Goal: Check status: Check status

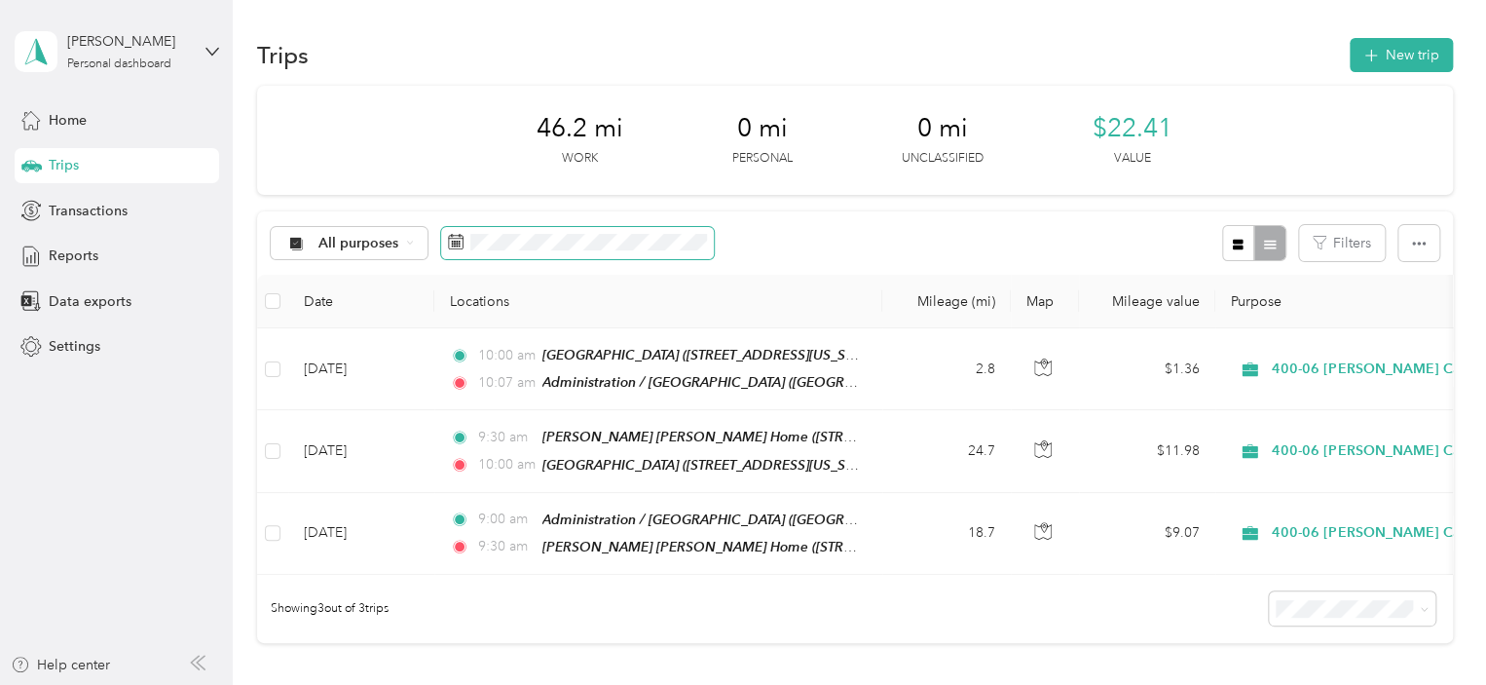
click at [467, 241] on span at bounding box center [577, 243] width 273 height 33
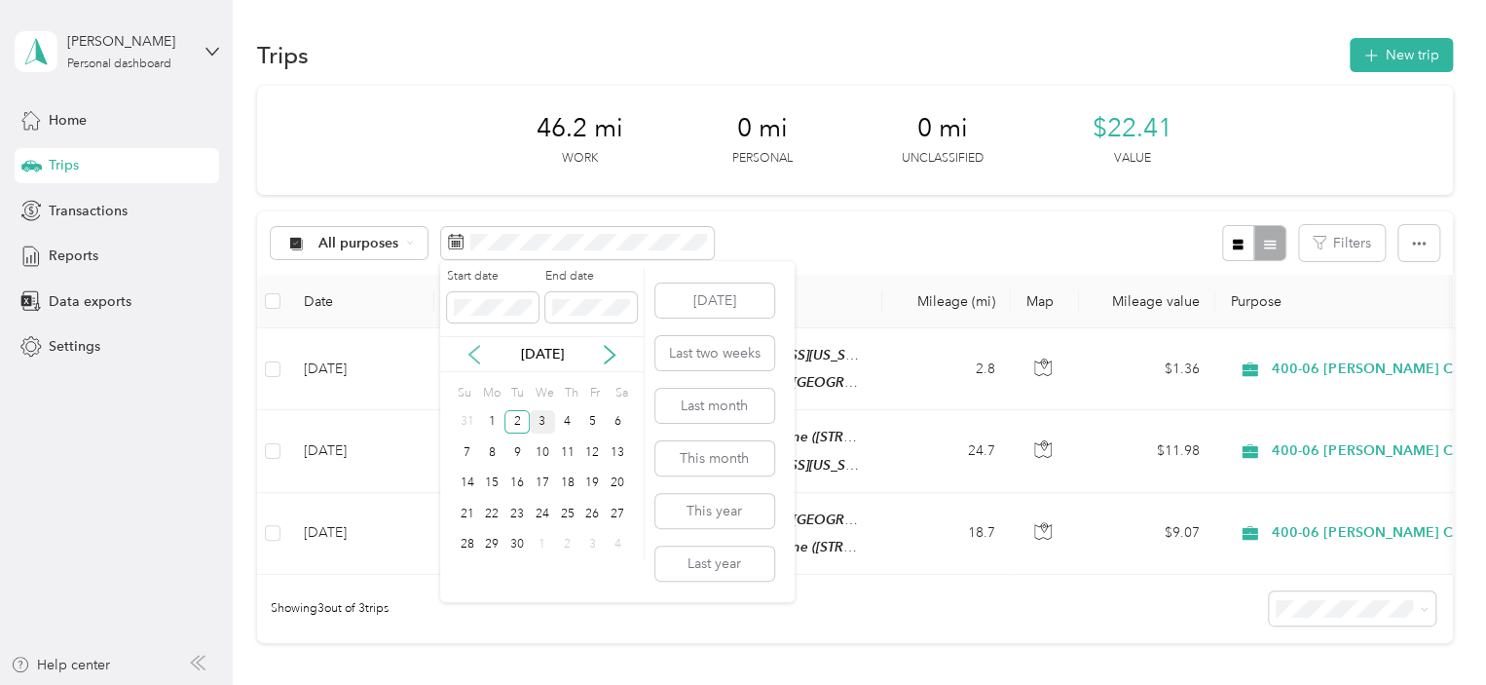
click at [479, 354] on icon at bounding box center [473, 354] width 19 height 19
click at [699, 455] on button "This month" at bounding box center [714, 458] width 119 height 34
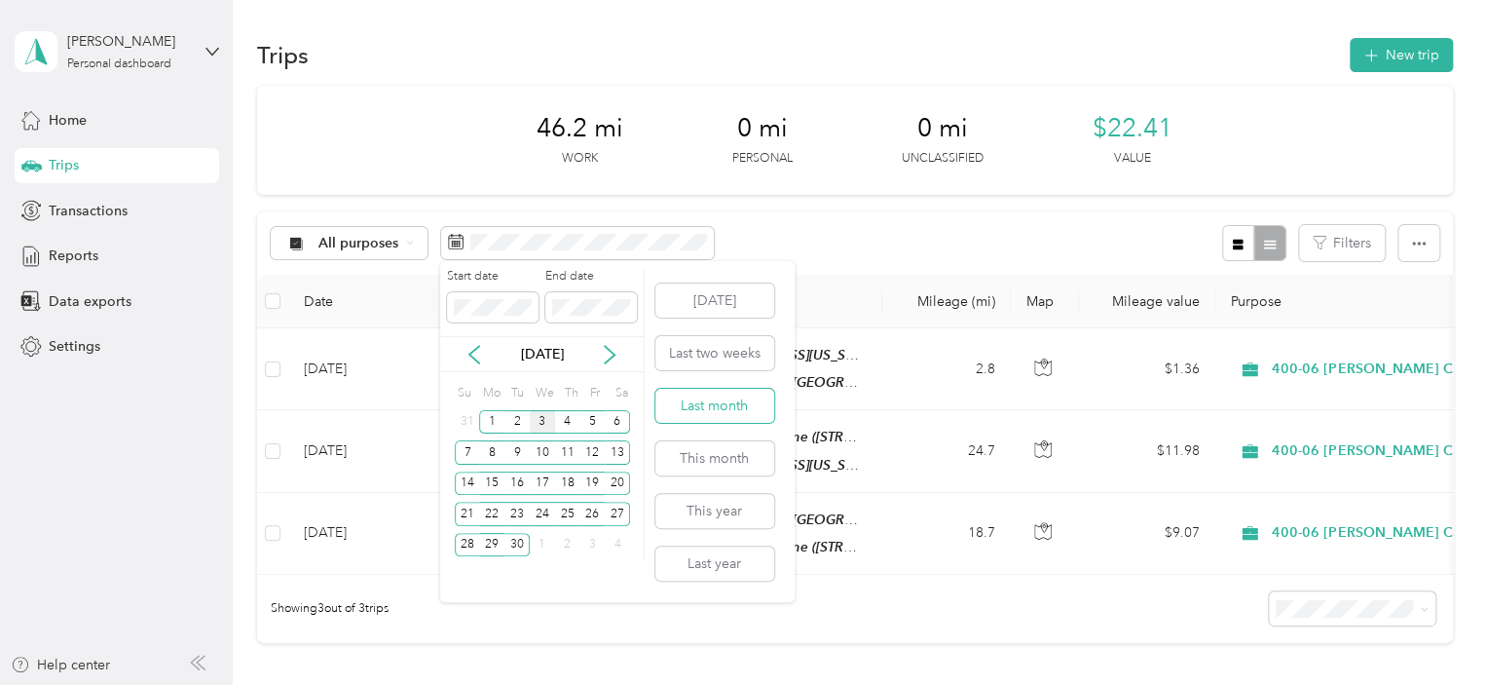
click at [707, 400] on button "Last month" at bounding box center [714, 406] width 119 height 34
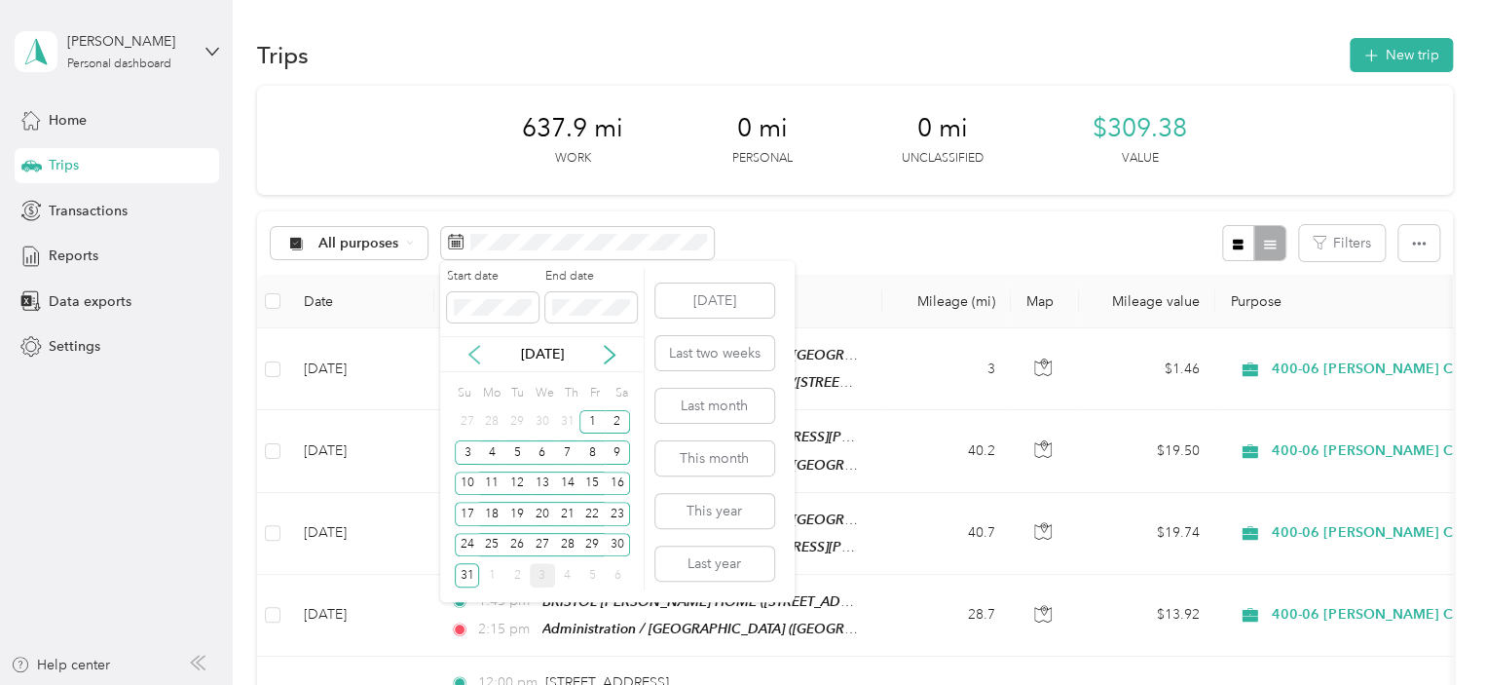
click at [477, 357] on icon at bounding box center [473, 354] width 19 height 19
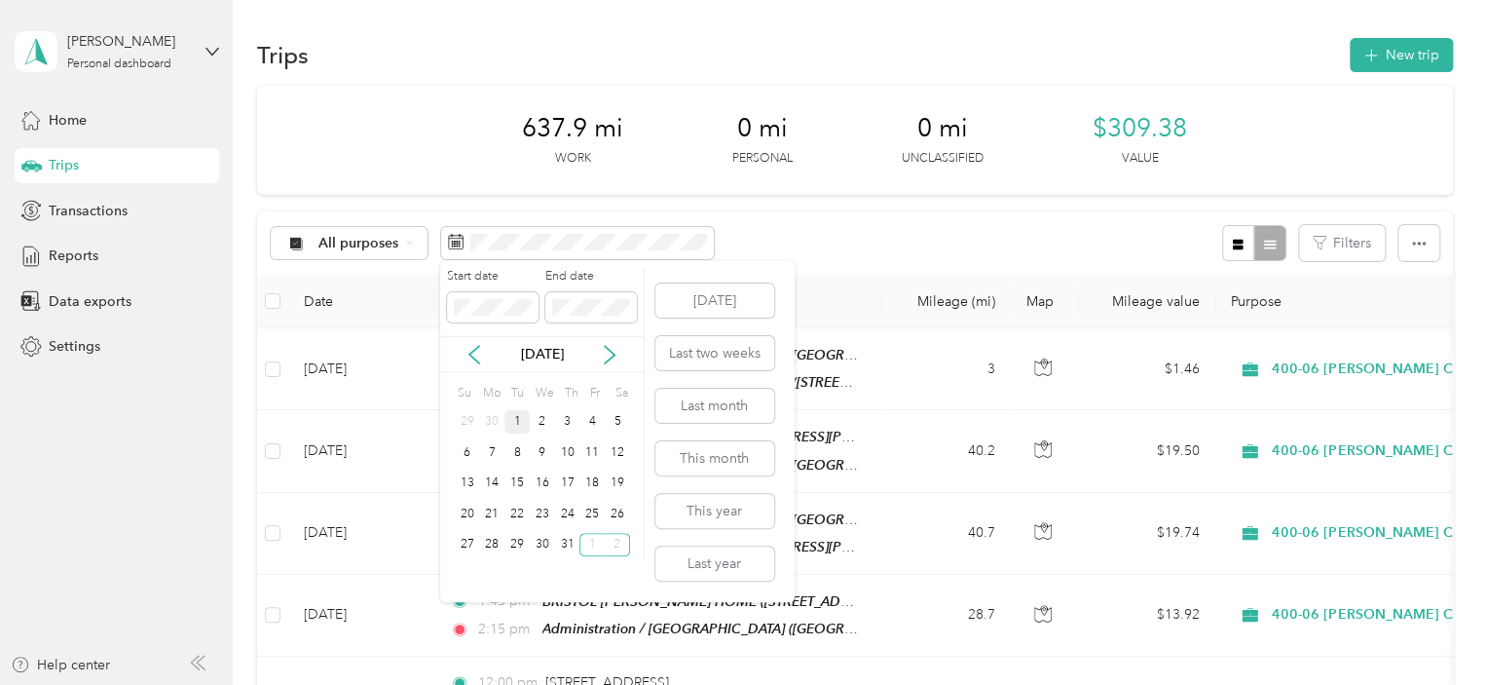
click at [519, 418] on div "1" at bounding box center [516, 422] width 25 height 24
click at [568, 540] on div "31" at bounding box center [567, 545] width 25 height 24
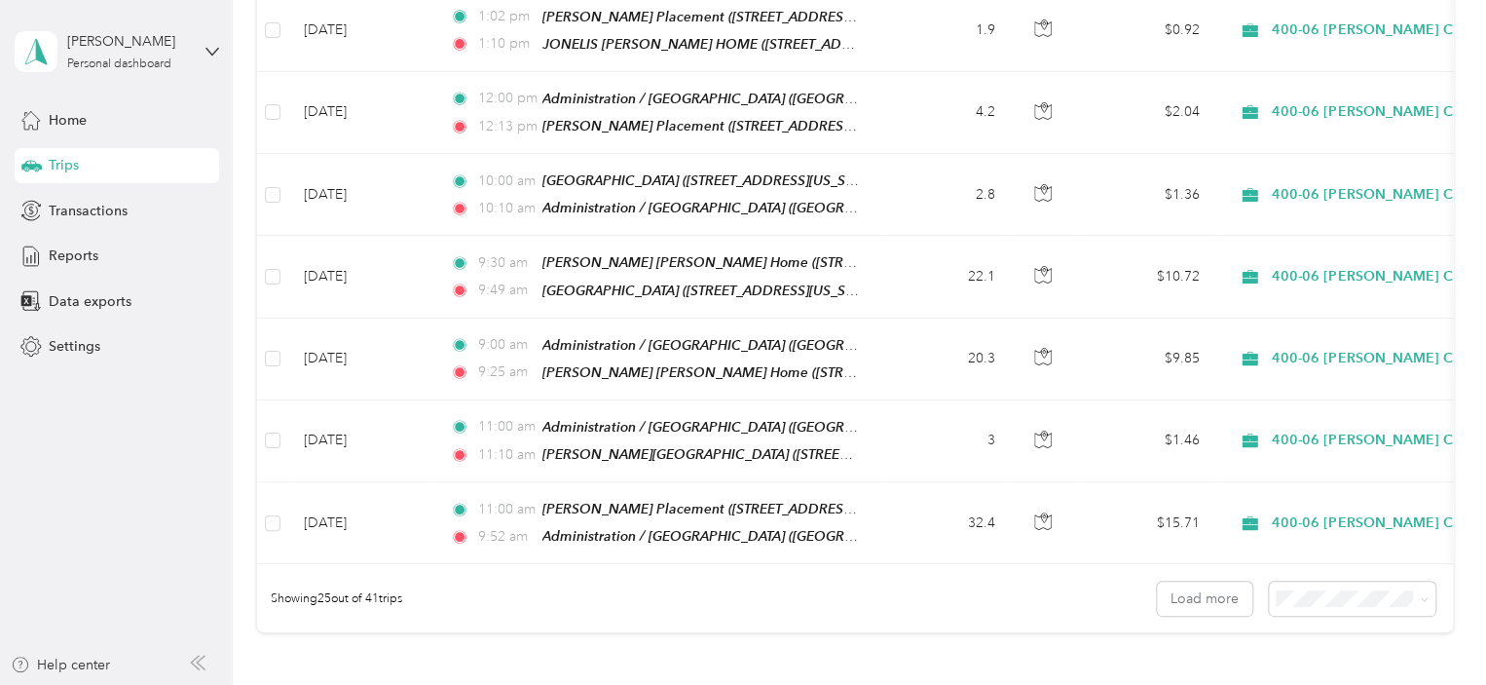
scroll to position [1830, 0]
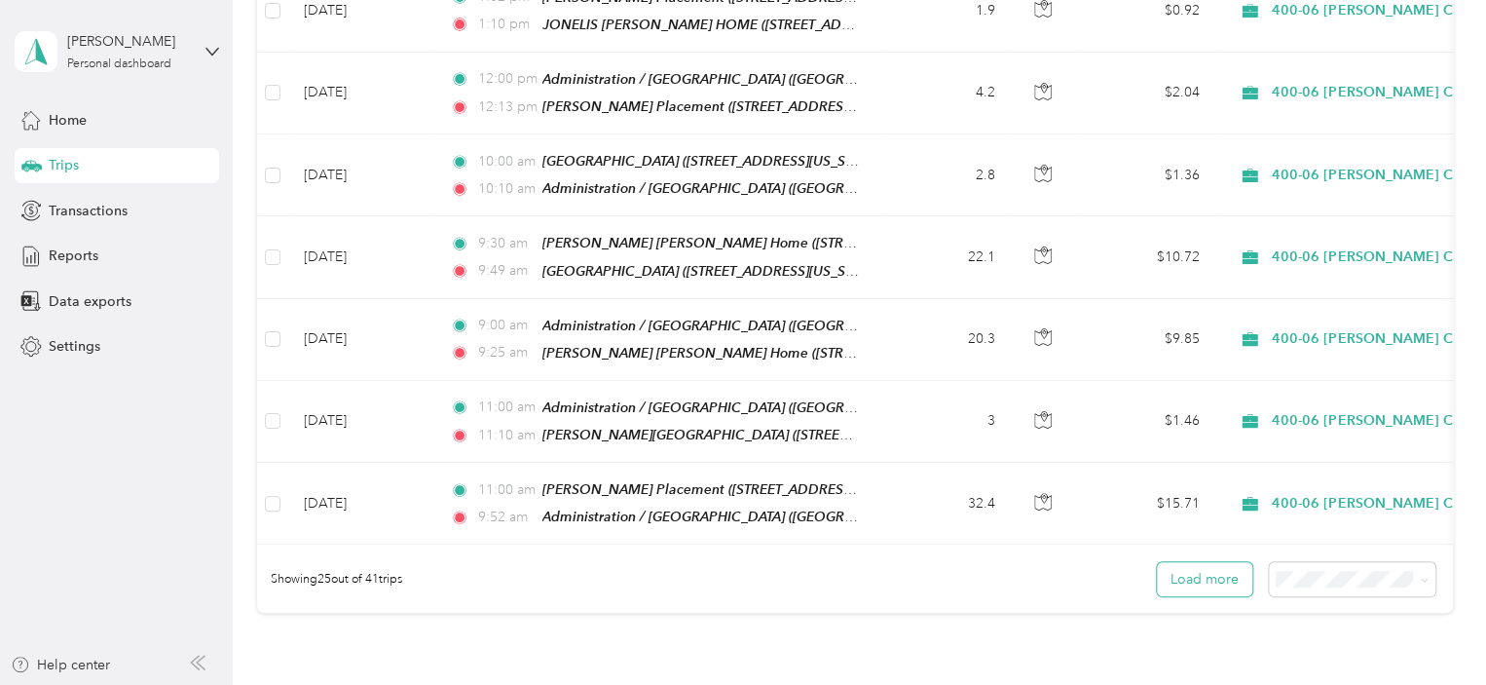
click at [1219, 562] on button "Load more" at bounding box center [1204, 579] width 95 height 34
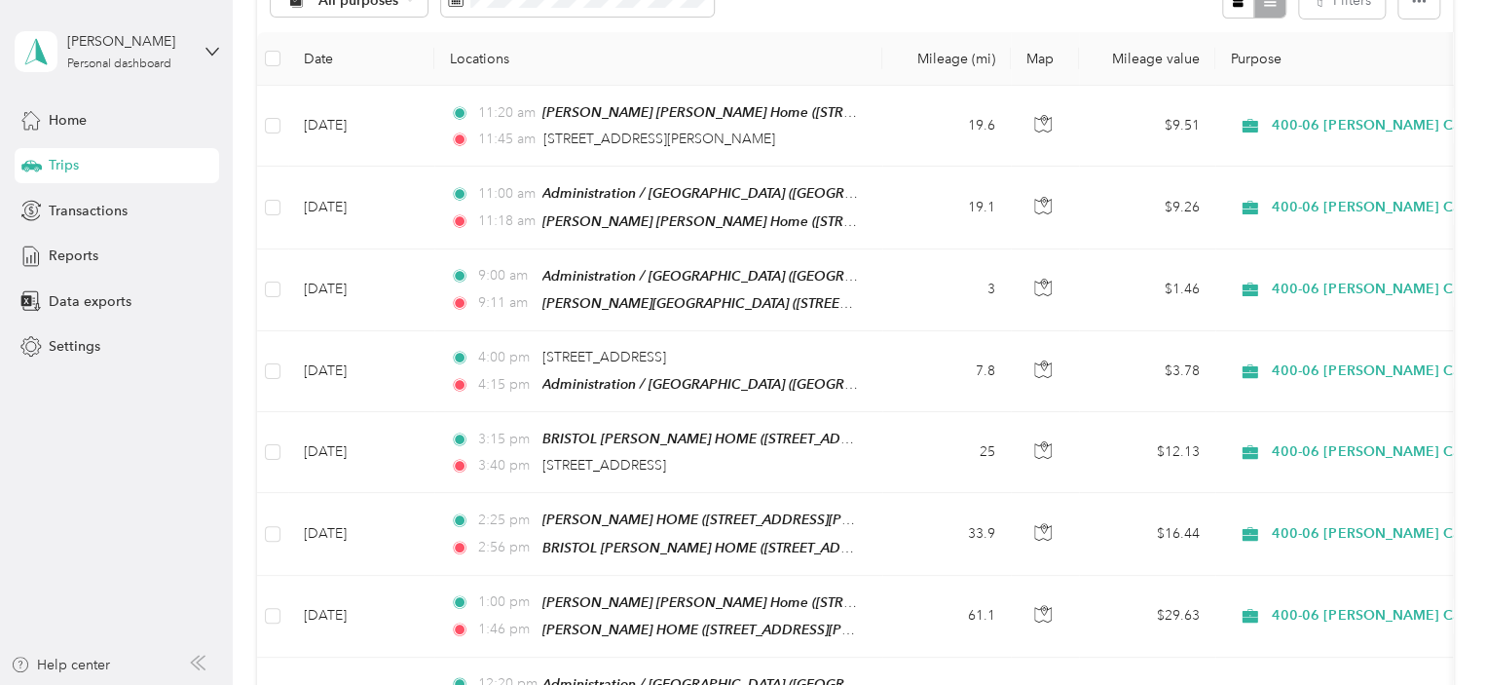
scroll to position [0, 0]
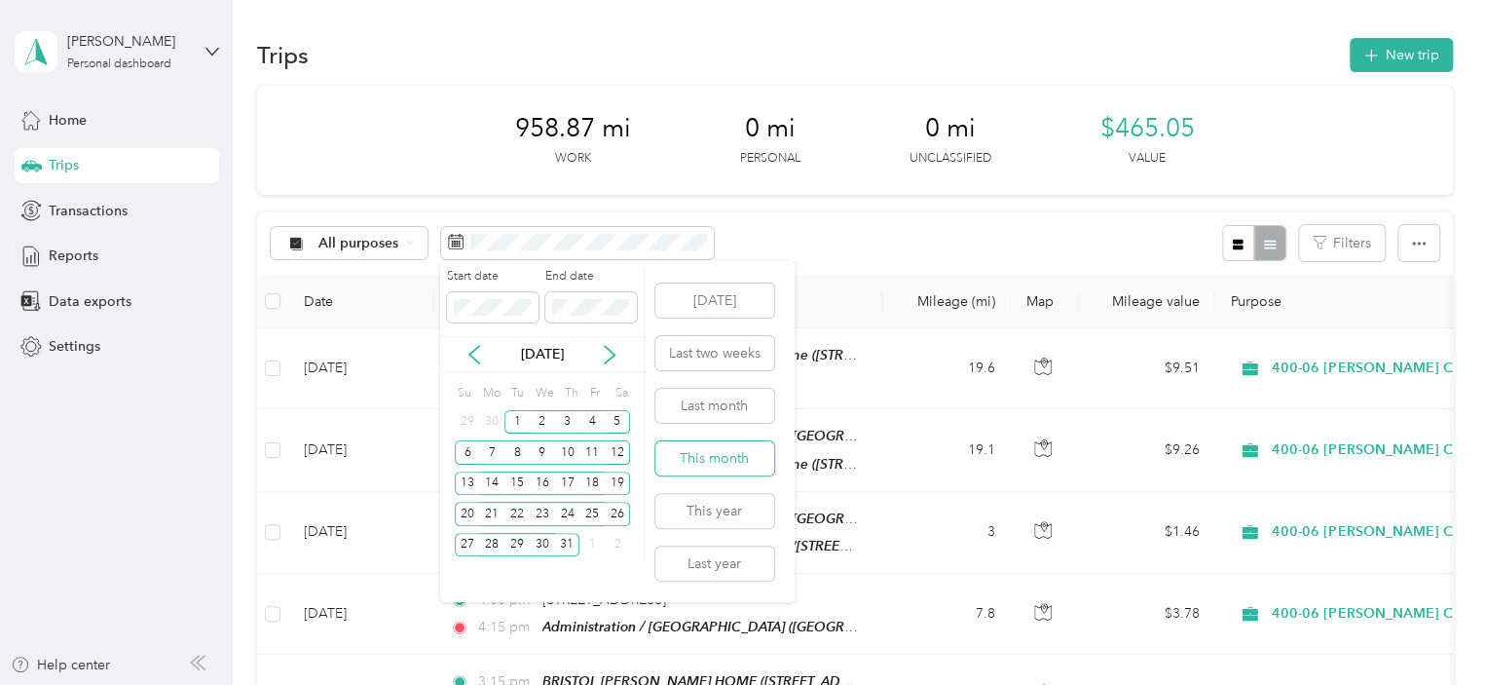
click at [704, 451] on button "This month" at bounding box center [714, 458] width 119 height 34
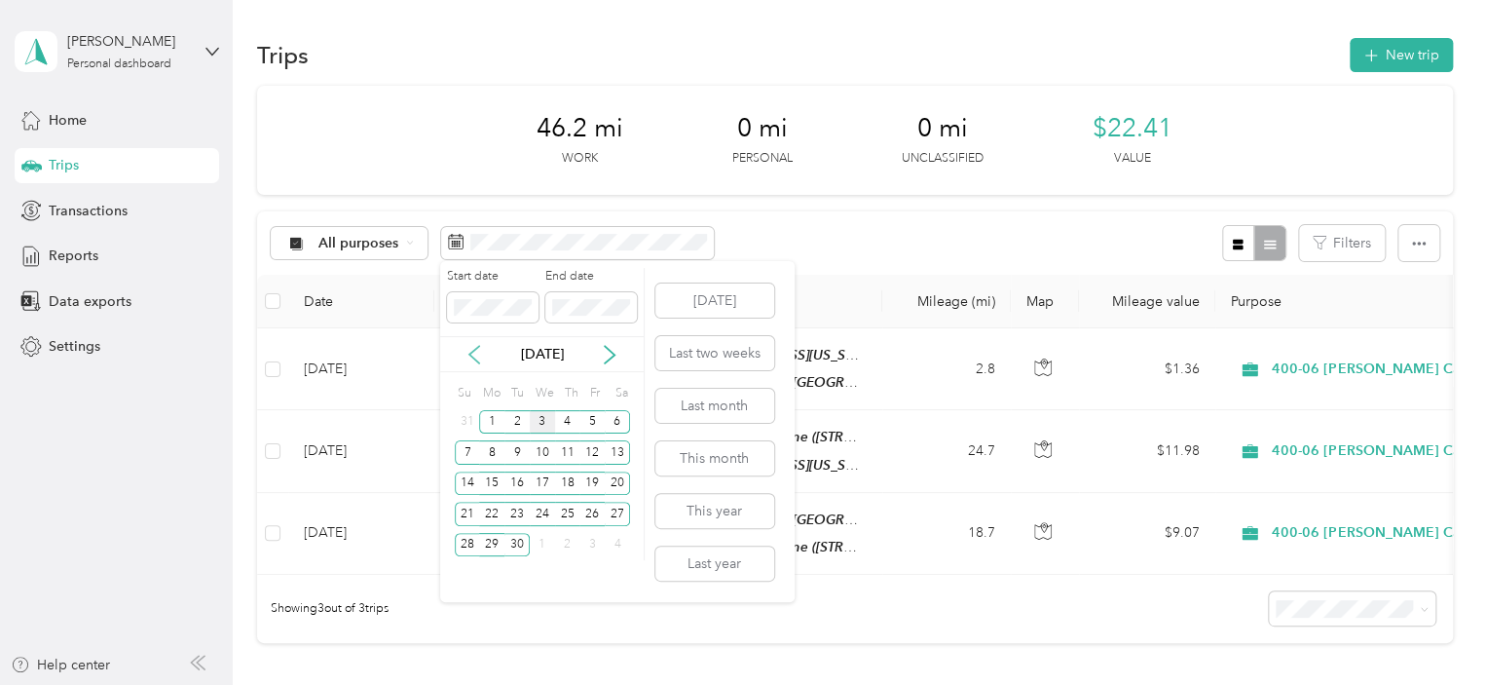
click at [481, 346] on icon at bounding box center [473, 354] width 19 height 19
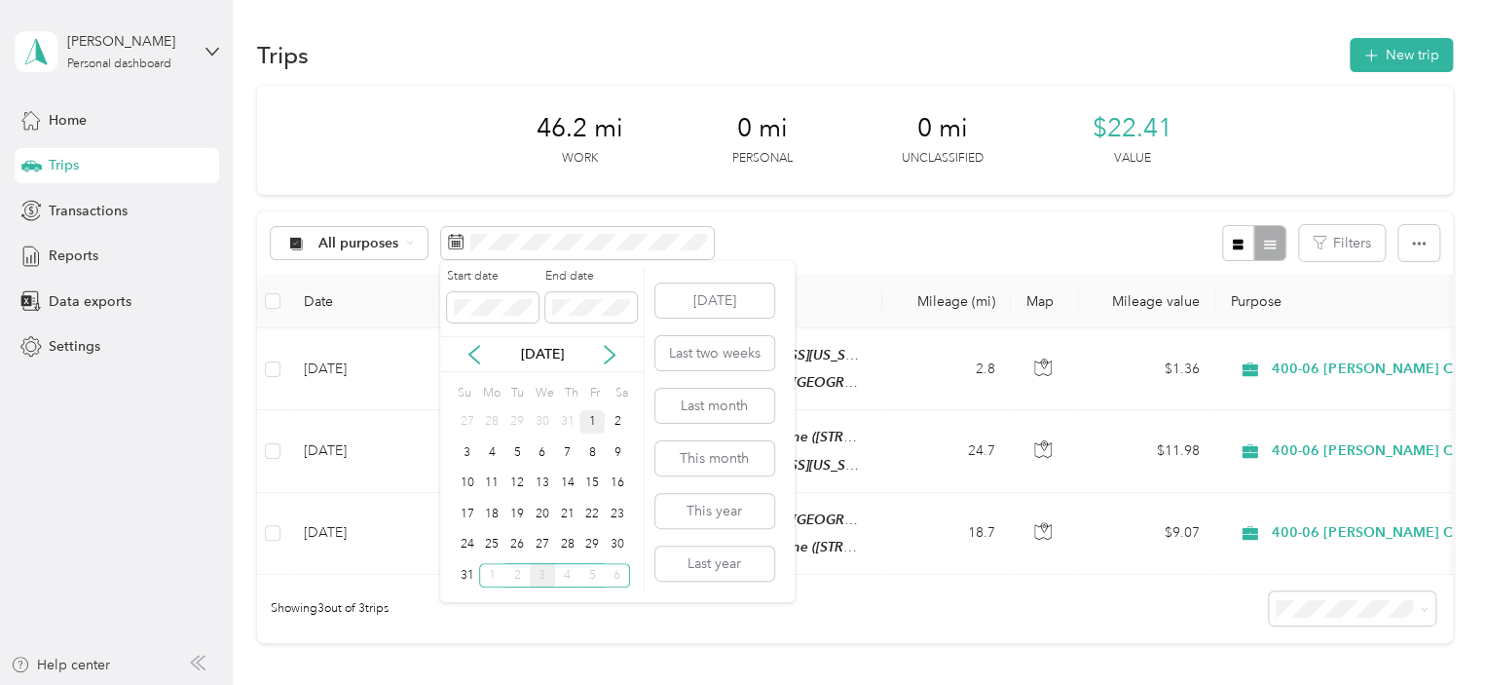
click at [596, 416] on div "1" at bounding box center [591, 422] width 25 height 24
click at [467, 572] on div "31" at bounding box center [467, 575] width 25 height 24
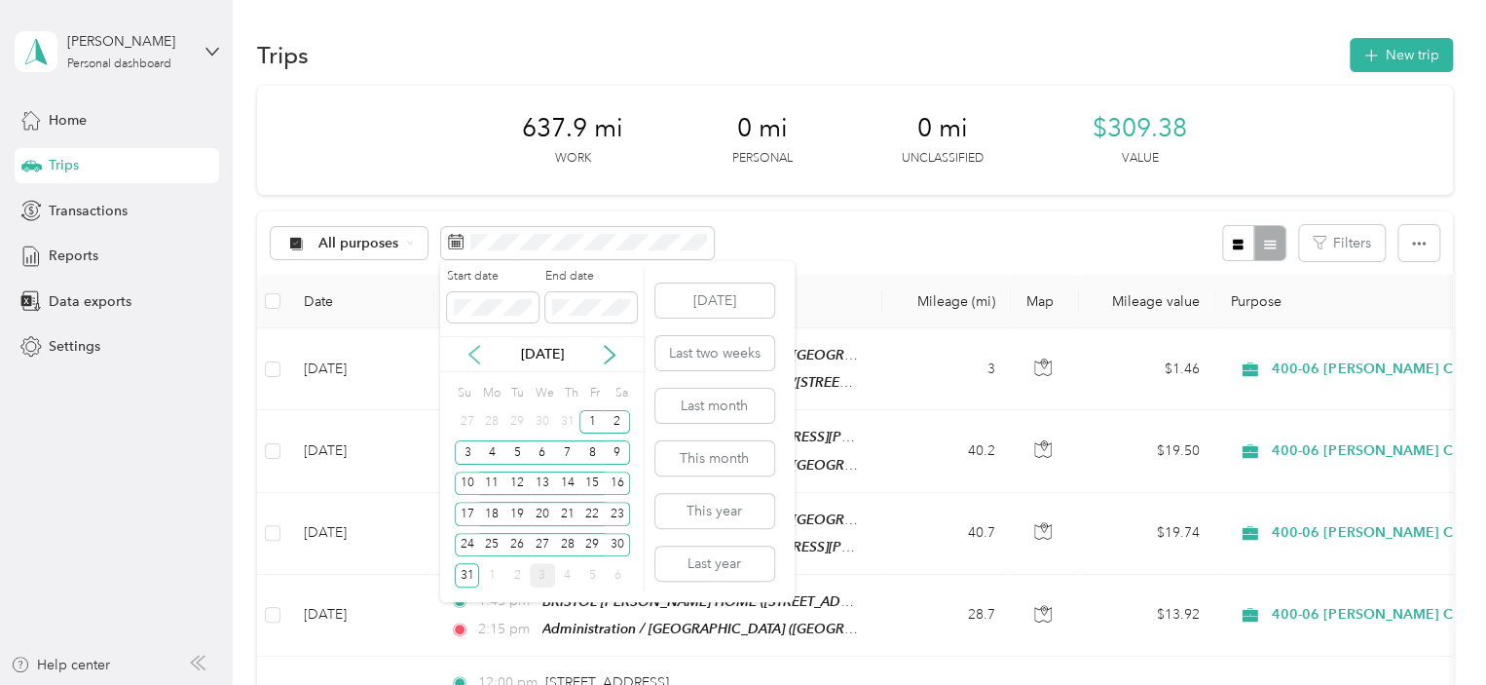
click at [475, 350] on icon at bounding box center [474, 355] width 10 height 18
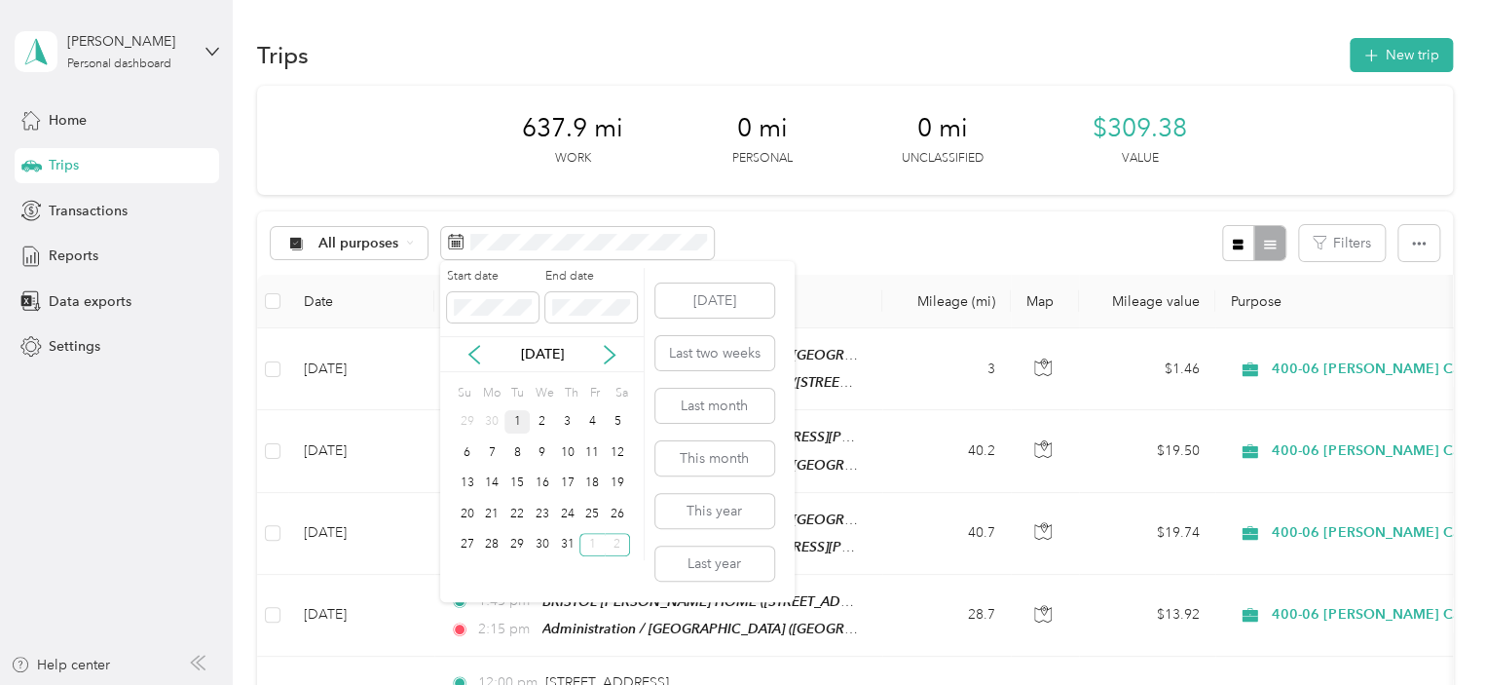
click at [510, 416] on div "1" at bounding box center [516, 422] width 25 height 24
click at [573, 540] on div "31" at bounding box center [567, 545] width 25 height 24
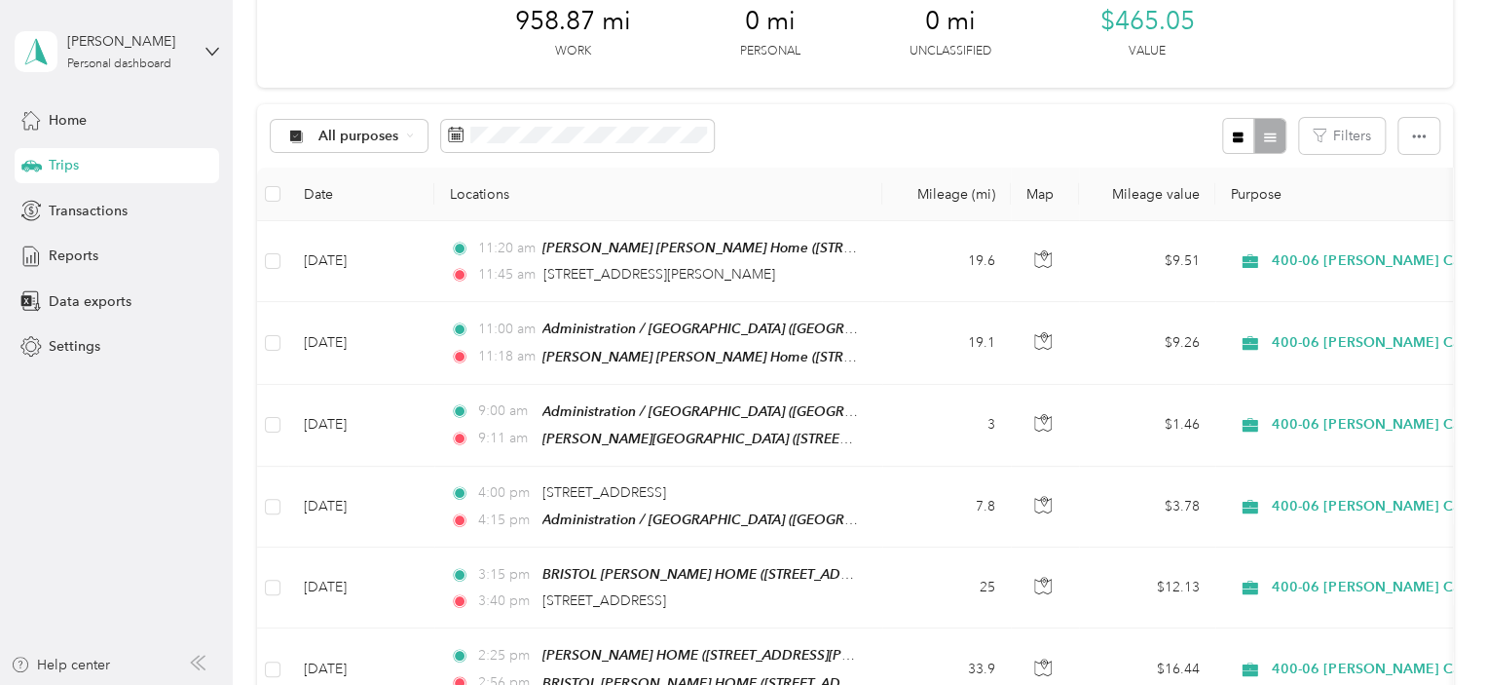
scroll to position [23, 0]
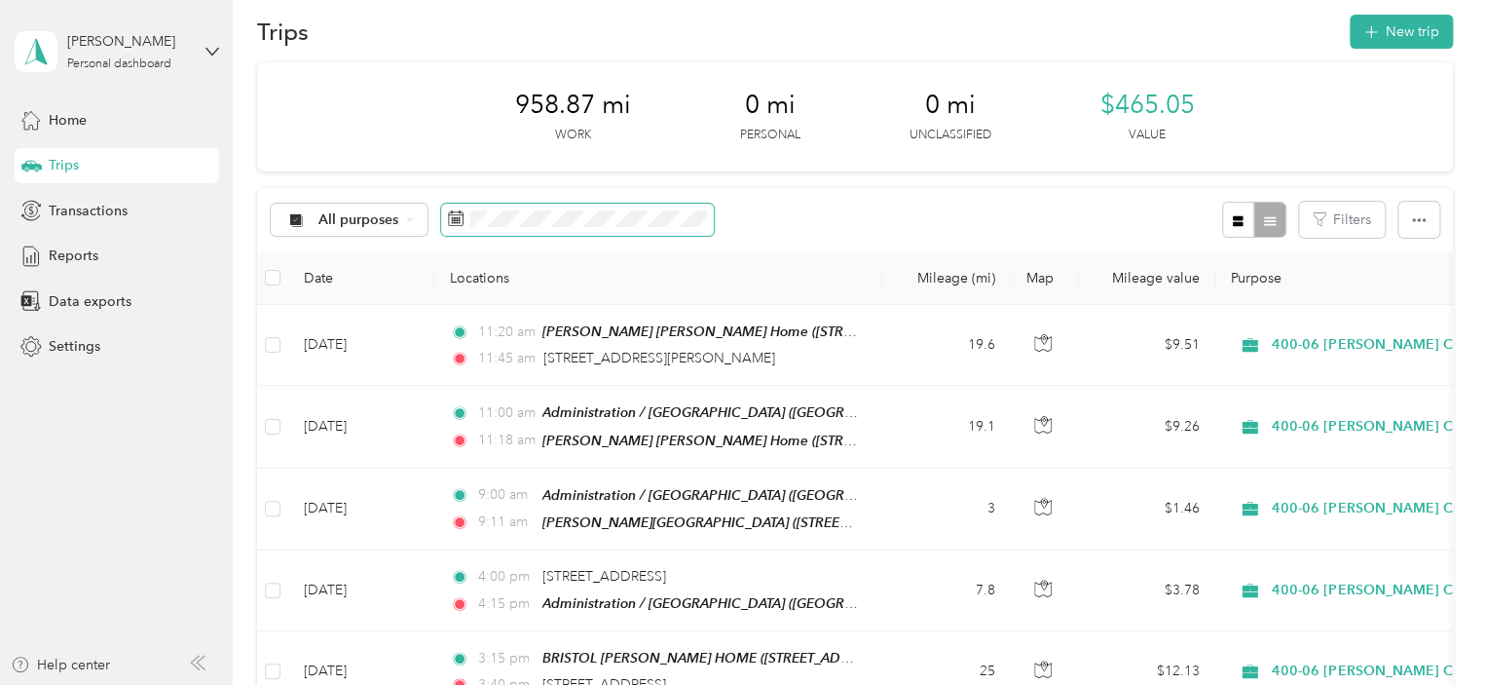
click at [529, 205] on span at bounding box center [577, 220] width 273 height 33
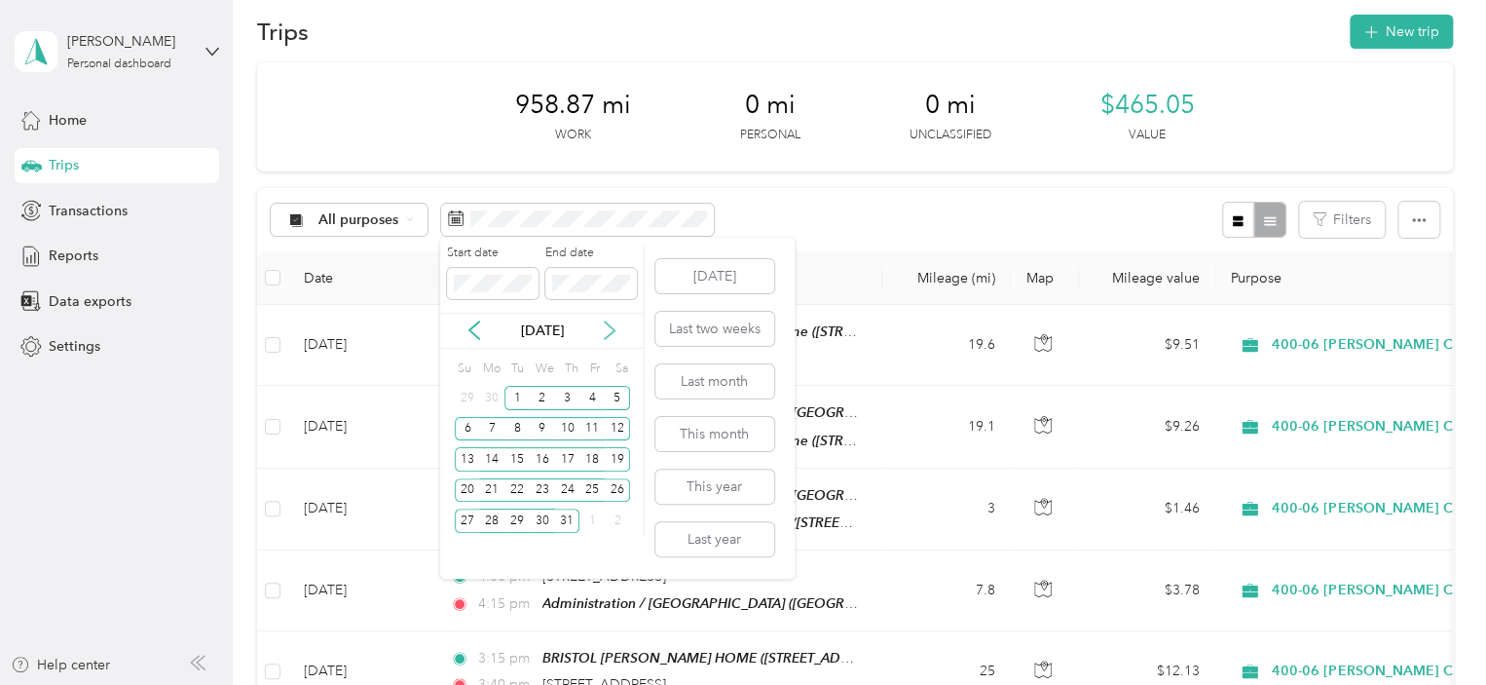
click at [611, 335] on icon at bounding box center [609, 329] width 19 height 19
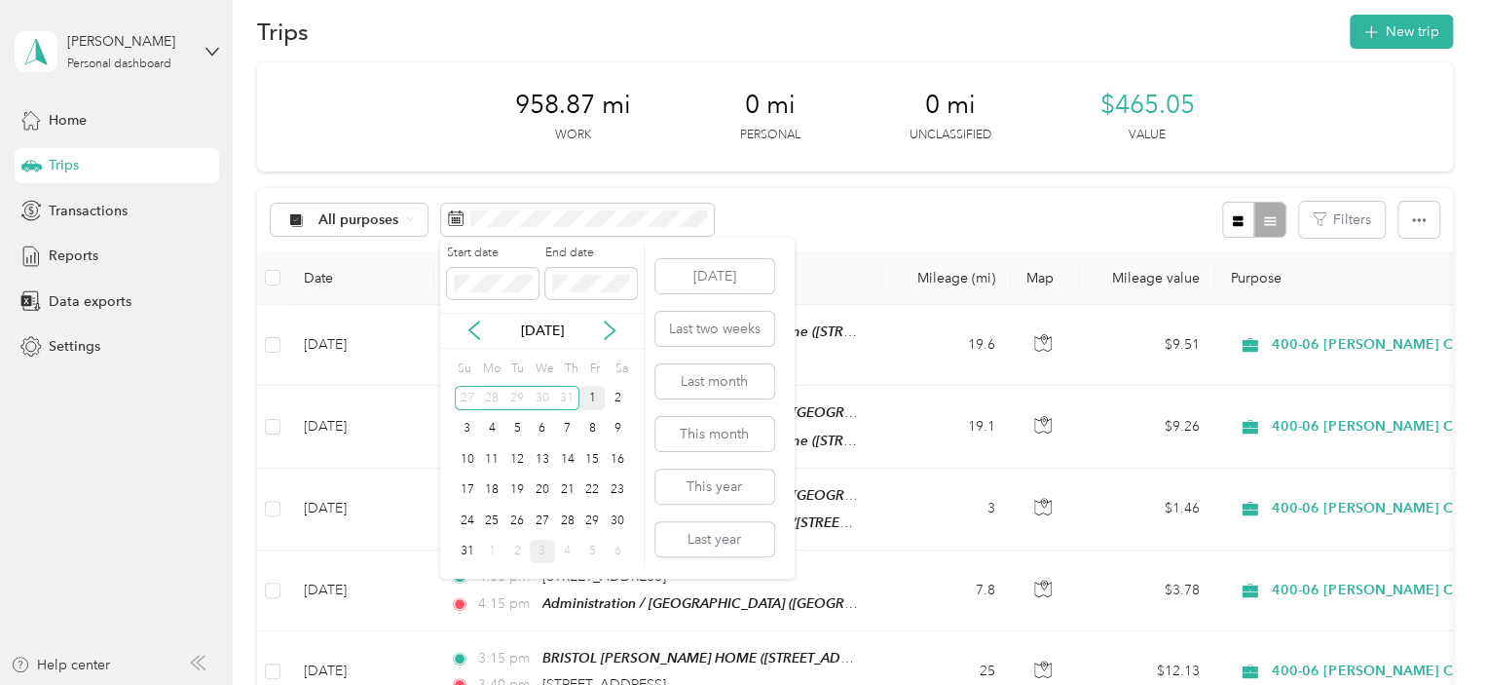
click at [592, 400] on div "1" at bounding box center [591, 398] width 25 height 24
click at [462, 547] on div "31" at bounding box center [467, 551] width 25 height 24
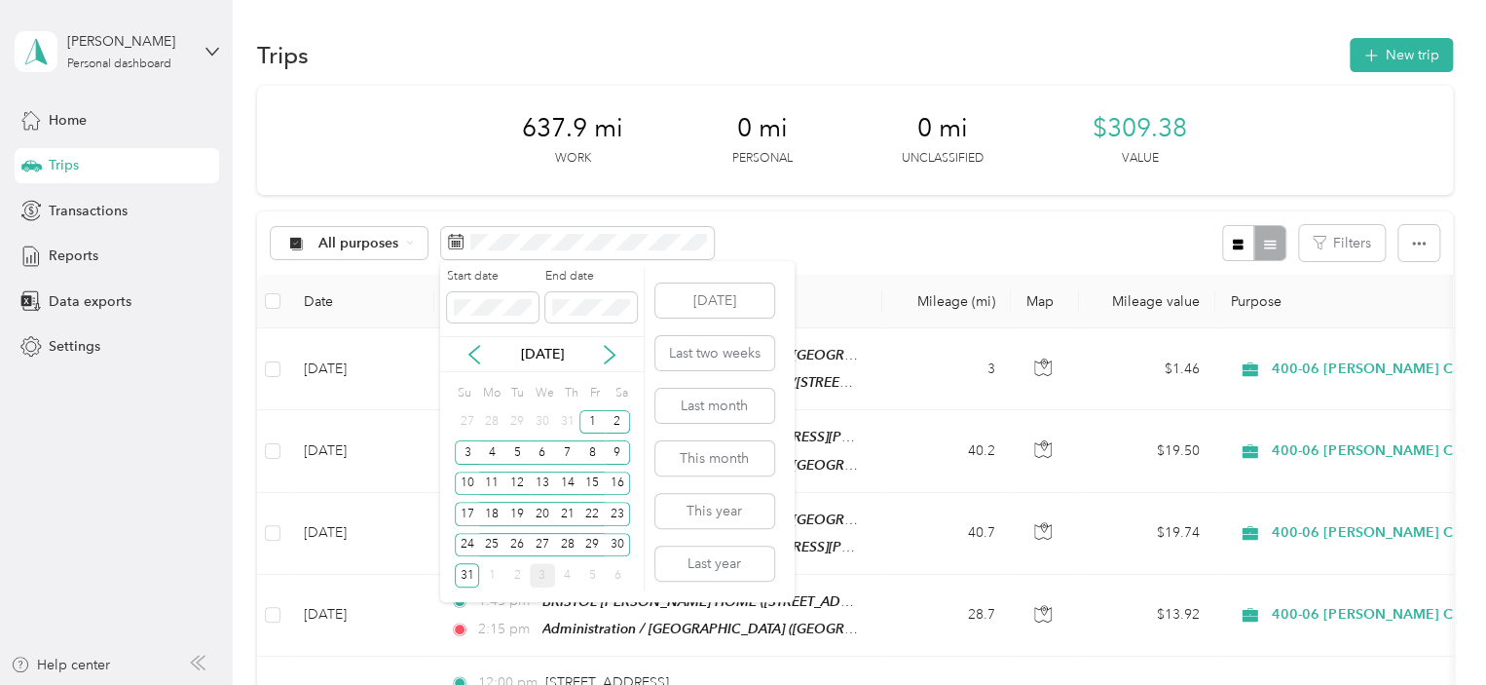
click at [477, 367] on div "[DATE]" at bounding box center [542, 354] width 204 height 36
click at [473, 354] on icon at bounding box center [473, 354] width 19 height 19
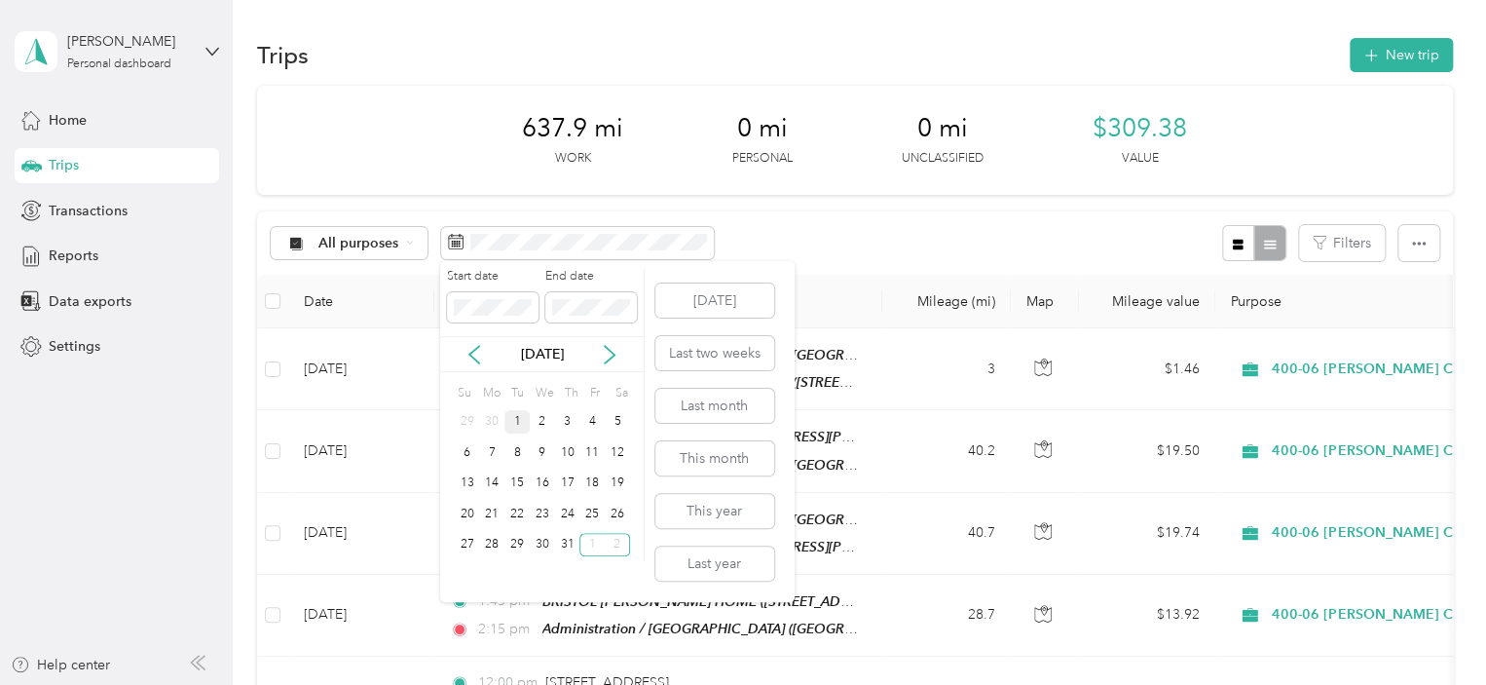
click at [510, 424] on div "1" at bounding box center [516, 422] width 25 height 24
click at [570, 544] on div "31" at bounding box center [567, 545] width 25 height 24
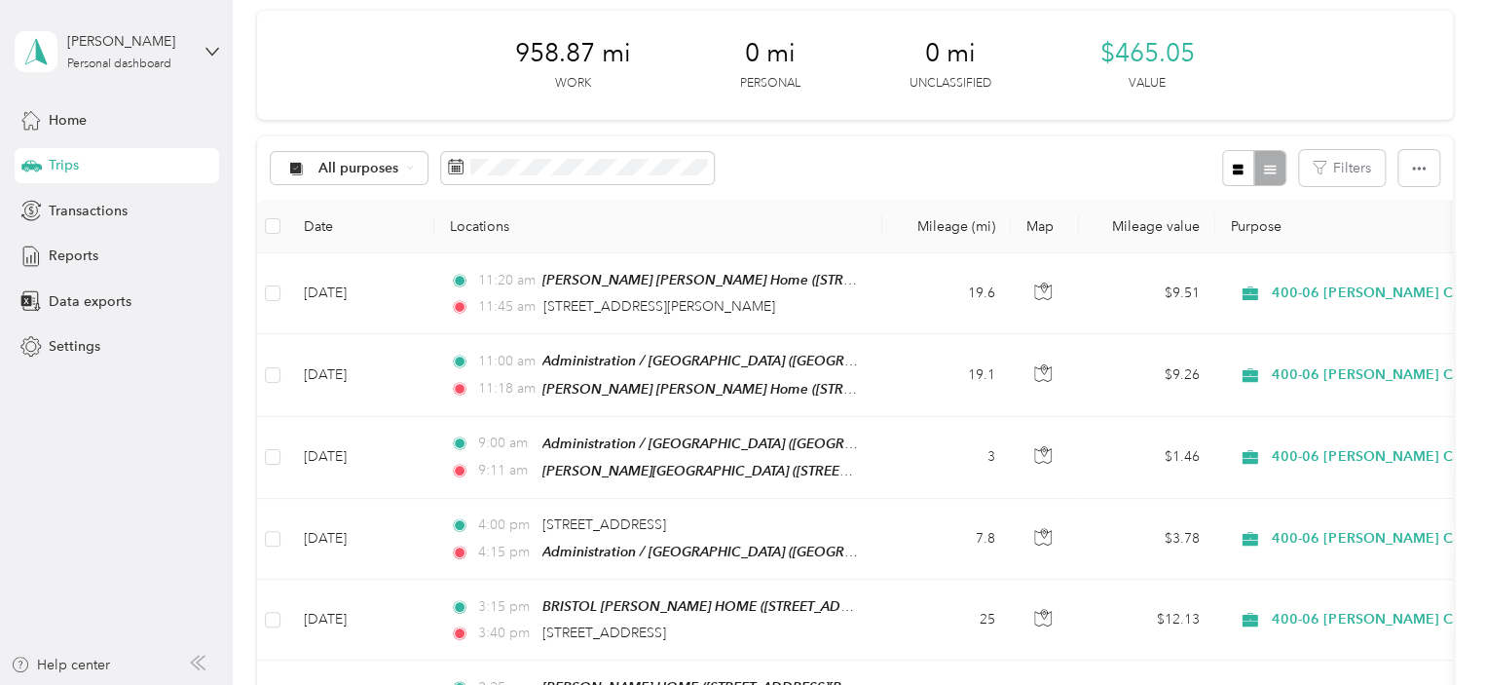
scroll to position [47, 0]
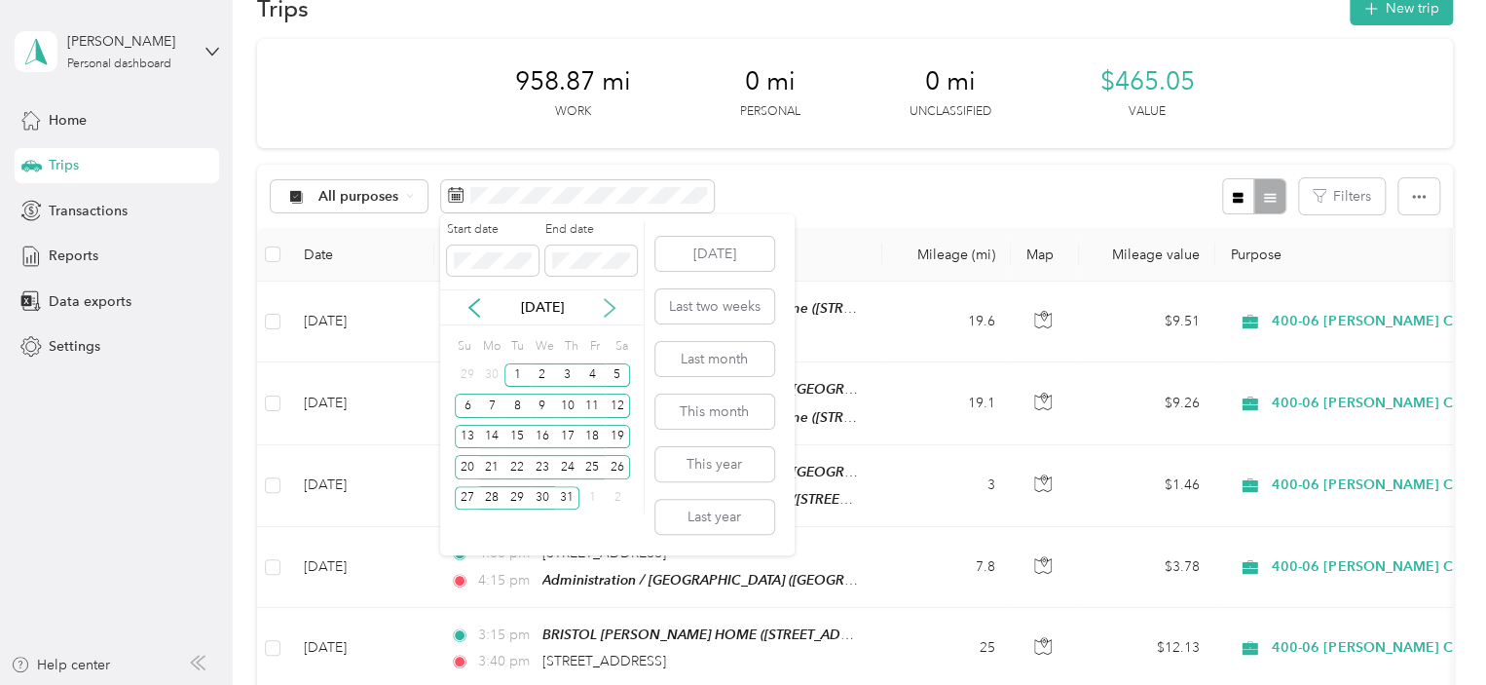
click at [608, 312] on icon at bounding box center [610, 308] width 10 height 18
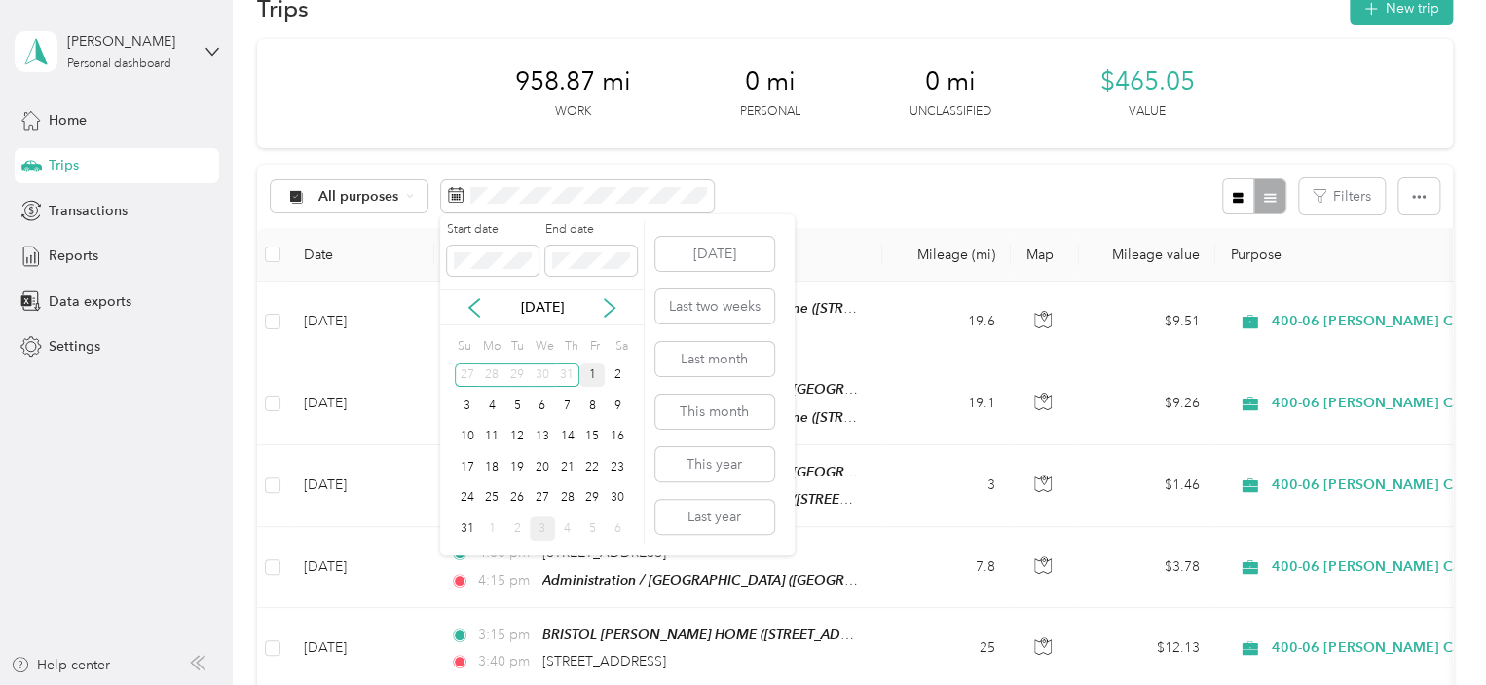
click at [598, 377] on div "1" at bounding box center [591, 375] width 25 height 24
click at [467, 525] on div "31" at bounding box center [467, 528] width 25 height 24
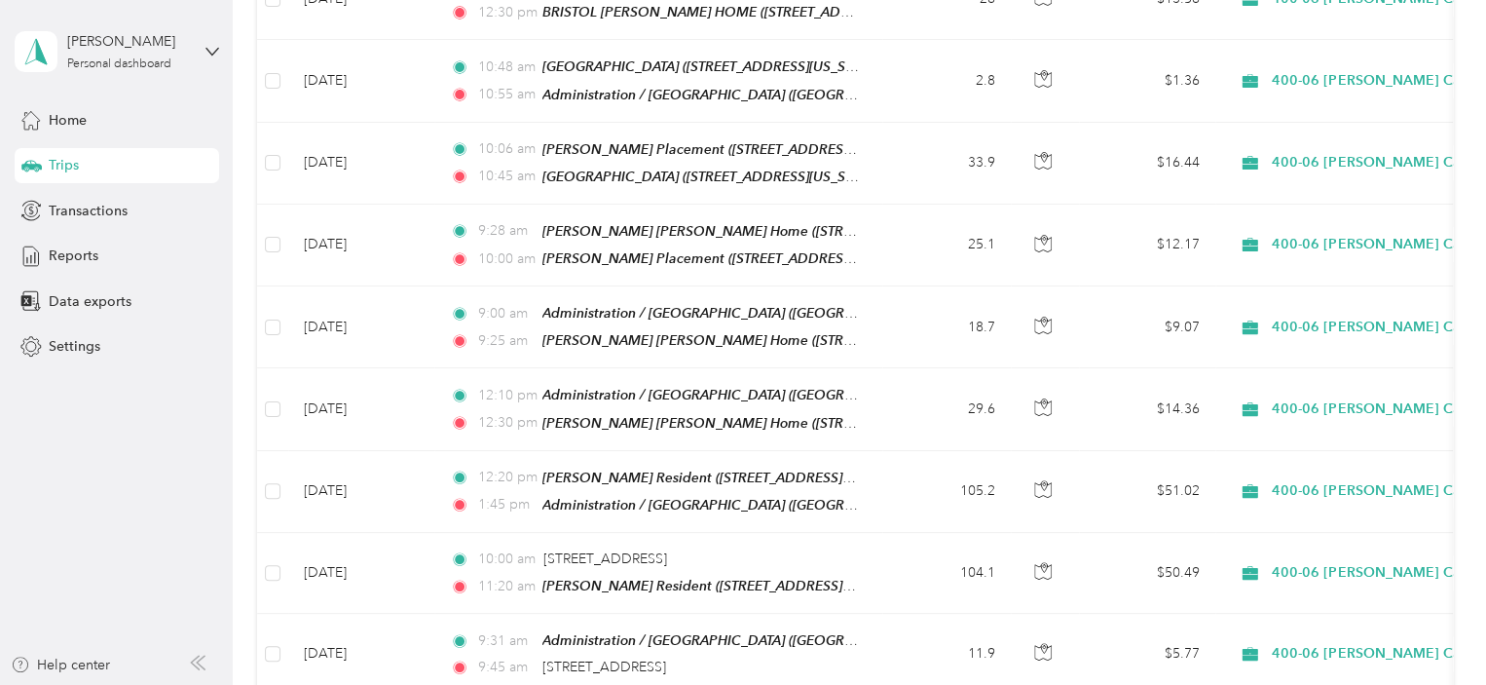
scroll to position [695, 0]
